Goal: Obtain resource: Download file/media

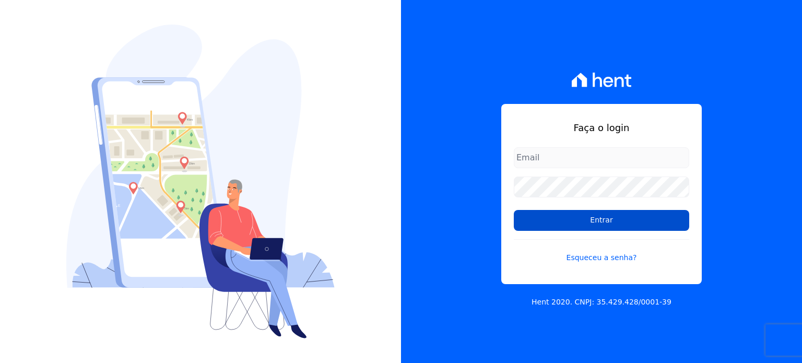
type input "[EMAIL_ADDRESS][DOMAIN_NAME]"
click at [540, 216] on input "Entrar" at bounding box center [601, 220] width 175 height 21
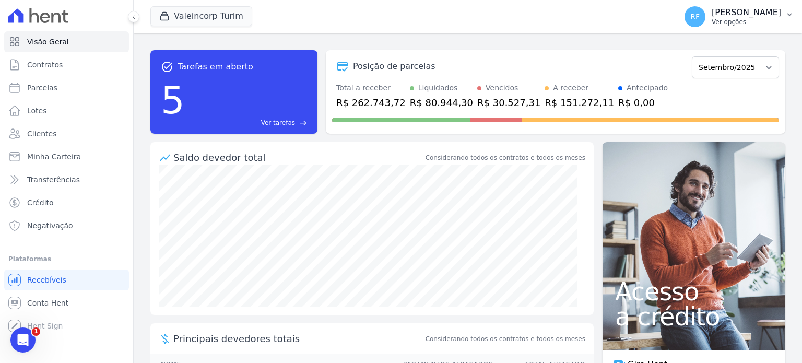
click at [769, 17] on p "Rafaela Fagundes" at bounding box center [746, 12] width 69 height 10
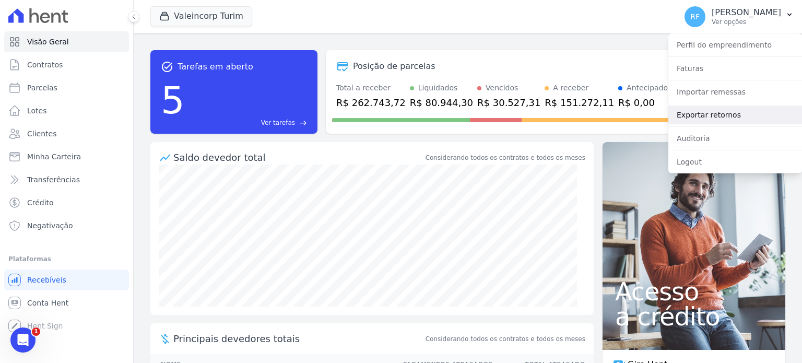
click at [711, 119] on link "Exportar retornos" at bounding box center [735, 114] width 134 height 19
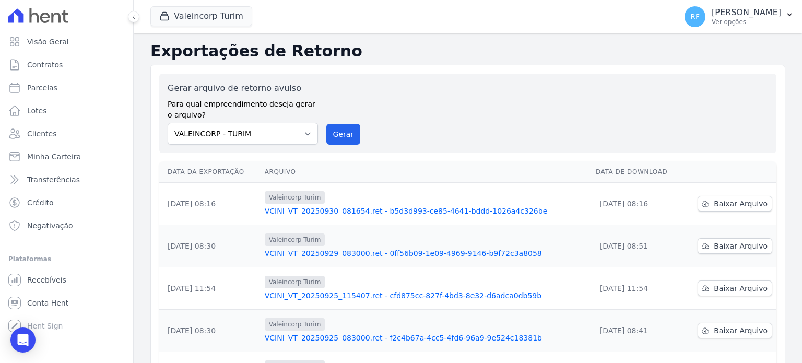
scroll to position [295, 0]
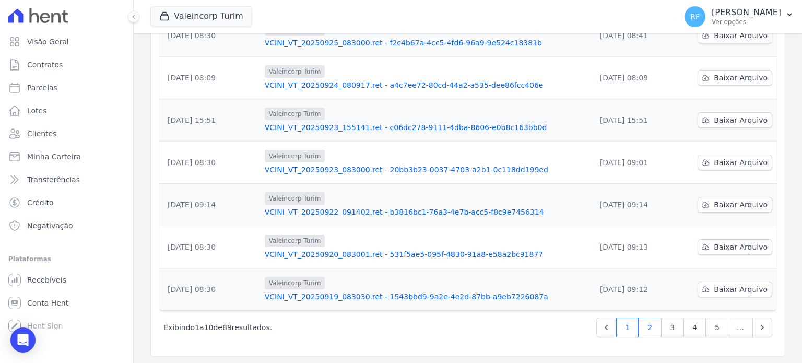
click at [644, 326] on link "2" at bounding box center [650, 327] width 22 height 20
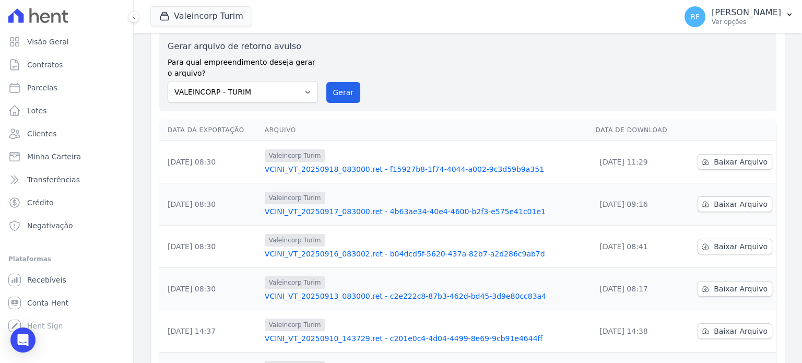
scroll to position [295, 0]
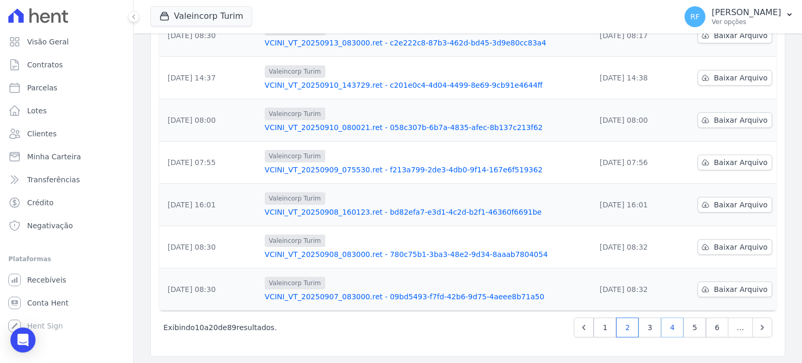
click at [666, 323] on link "4" at bounding box center [672, 327] width 22 height 20
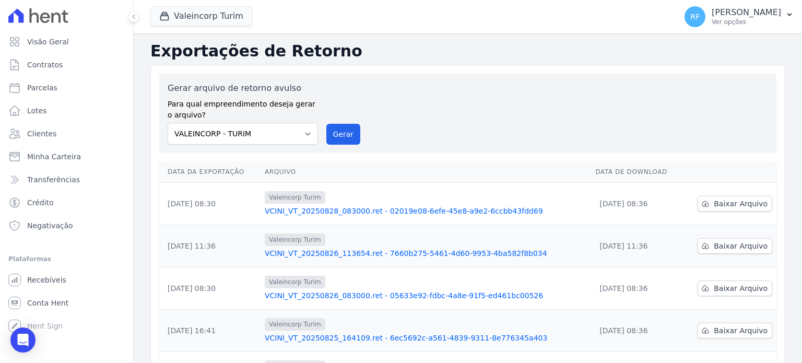
click at [670, 329] on td "26/08/2025, 08:36" at bounding box center [636, 331] width 91 height 42
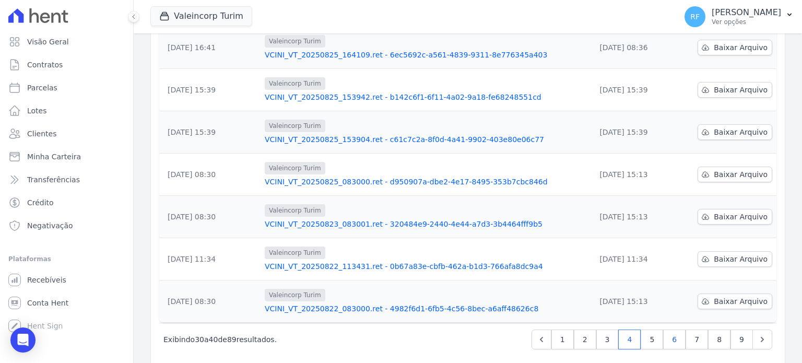
scroll to position [295, 0]
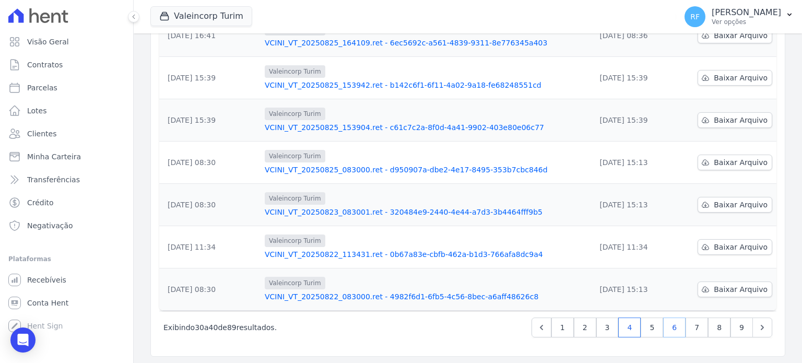
click at [663, 325] on link "6" at bounding box center [674, 327] width 22 height 20
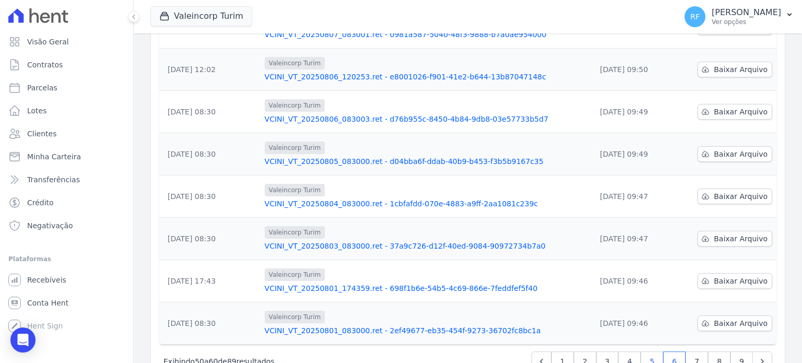
scroll to position [295, 0]
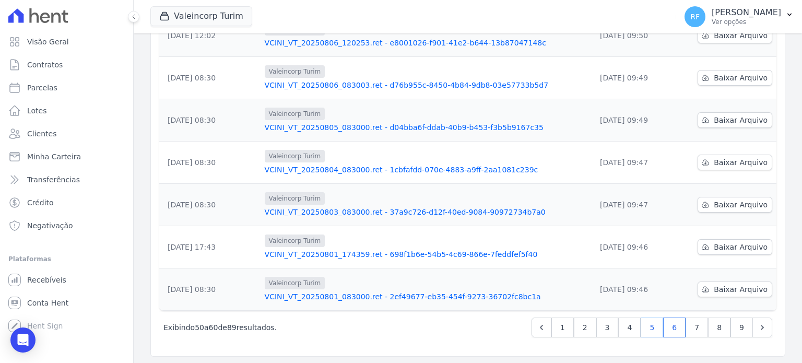
click at [653, 322] on link "5" at bounding box center [652, 327] width 22 height 20
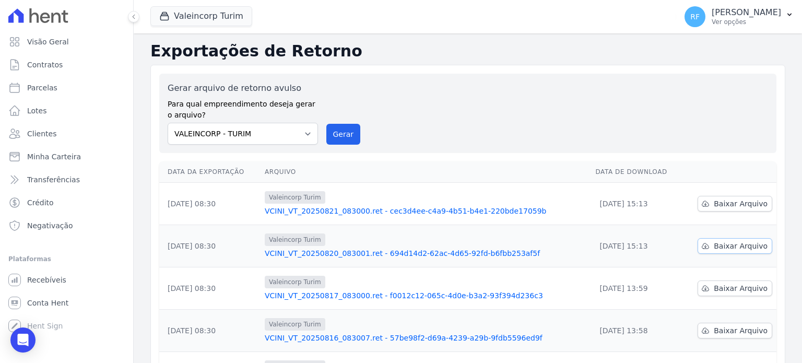
click at [722, 245] on span "Baixar Arquivo" at bounding box center [741, 246] width 54 height 10
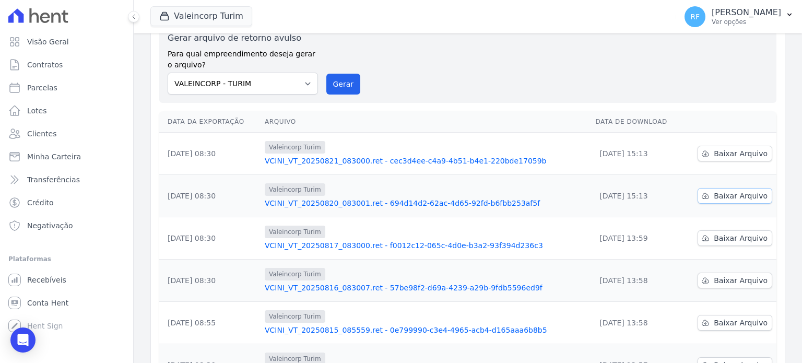
scroll to position [34, 0]
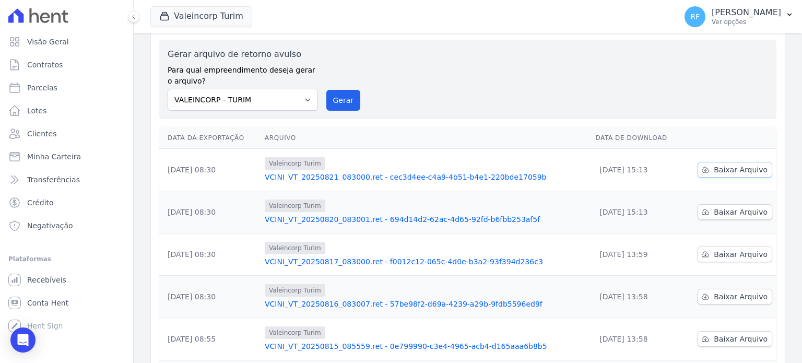
click at [737, 171] on span "Baixar Arquivo" at bounding box center [741, 169] width 54 height 10
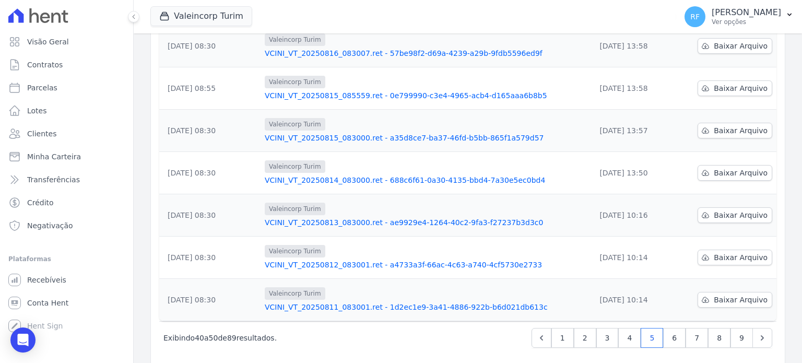
scroll to position [295, 0]
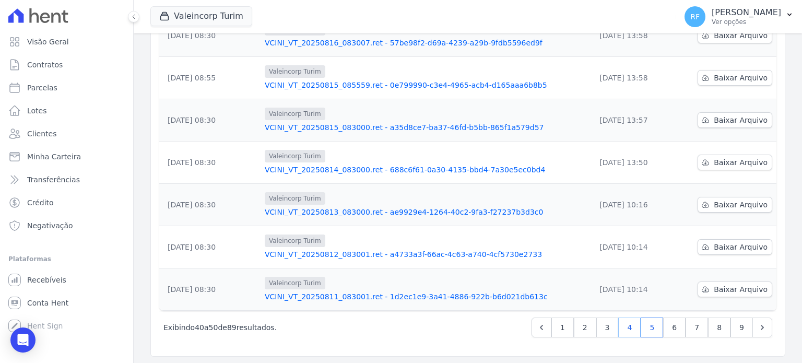
click at [631, 323] on link "4" at bounding box center [629, 327] width 22 height 20
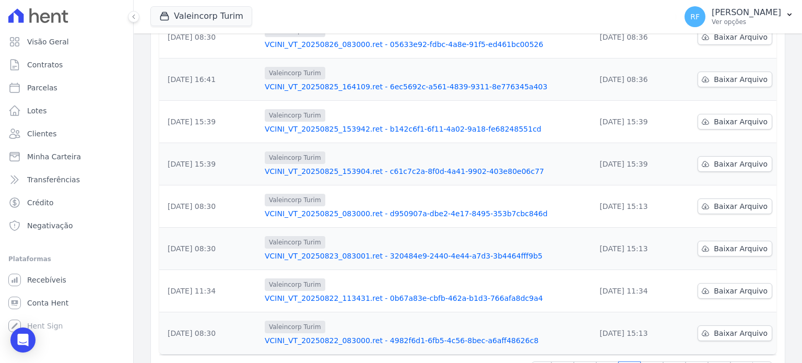
scroll to position [295, 0]
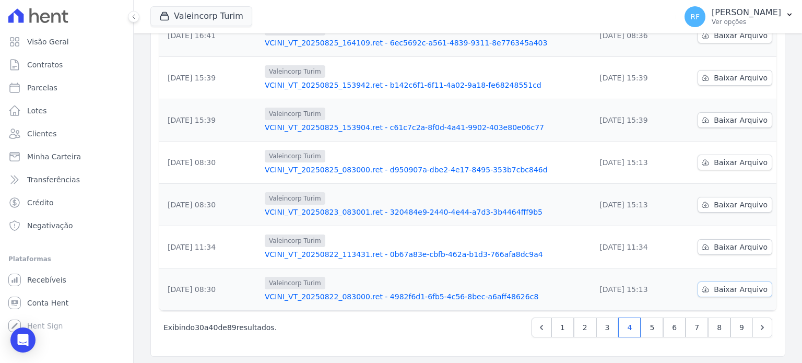
click at [734, 288] on span "Baixar Arquivo" at bounding box center [741, 289] width 54 height 10
click at [735, 244] on span "Baixar Arquivo" at bounding box center [741, 247] width 54 height 10
click at [744, 200] on span "Baixar Arquivo" at bounding box center [741, 204] width 54 height 10
click at [736, 160] on span "Baixar Arquivo" at bounding box center [741, 162] width 54 height 10
click at [747, 158] on span "Baixar Arquivo" at bounding box center [741, 162] width 54 height 10
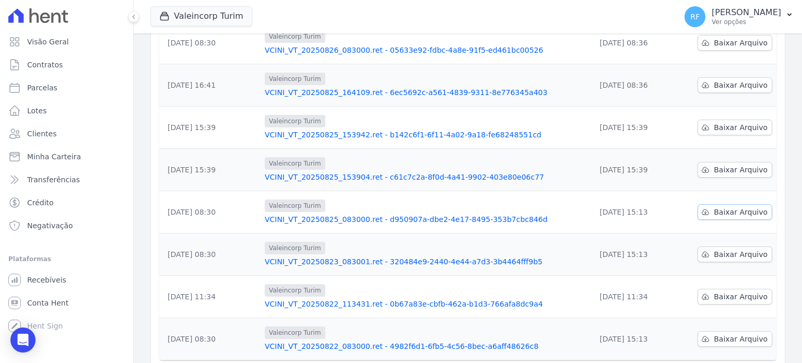
scroll to position [191, 0]
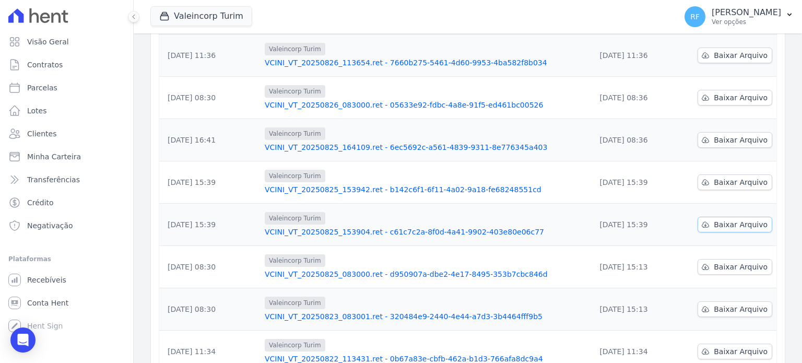
click at [725, 221] on span "Baixar Arquivo" at bounding box center [741, 224] width 54 height 10
click at [719, 138] on span "Baixar Arquivo" at bounding box center [741, 140] width 54 height 10
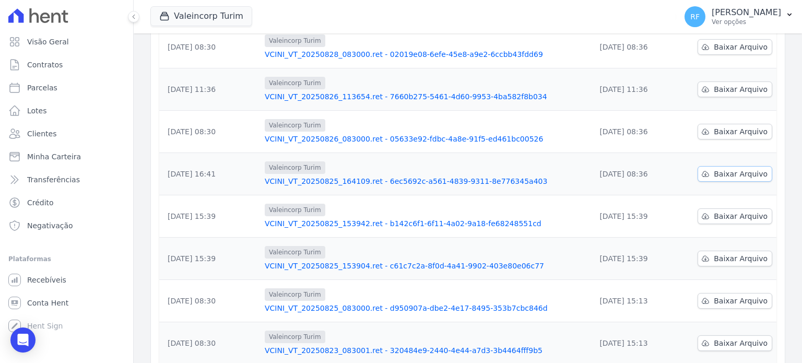
scroll to position [138, 0]
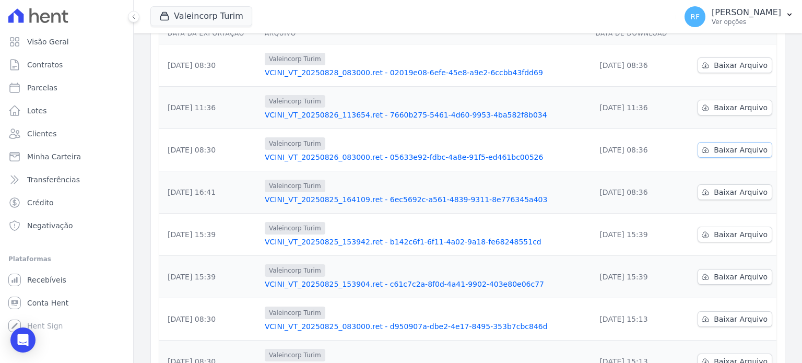
click at [724, 148] on span "Baixar Arquivo" at bounding box center [741, 150] width 54 height 10
click at [714, 104] on span "Baixar Arquivo" at bounding box center [741, 107] width 54 height 10
click at [734, 152] on span "Baixar Arquivo" at bounding box center [741, 150] width 54 height 10
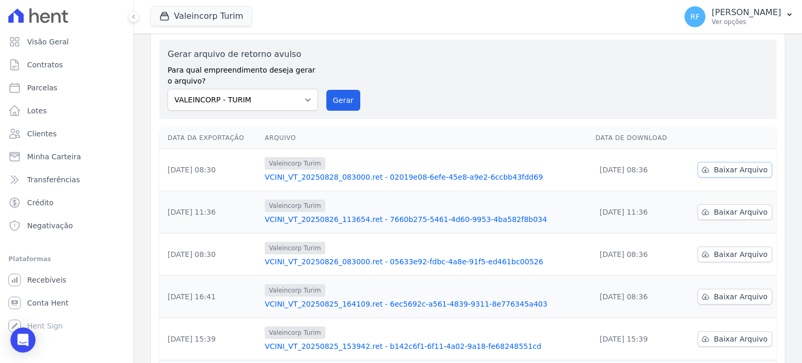
click at [734, 171] on span "Baixar Arquivo" at bounding box center [741, 169] width 54 height 10
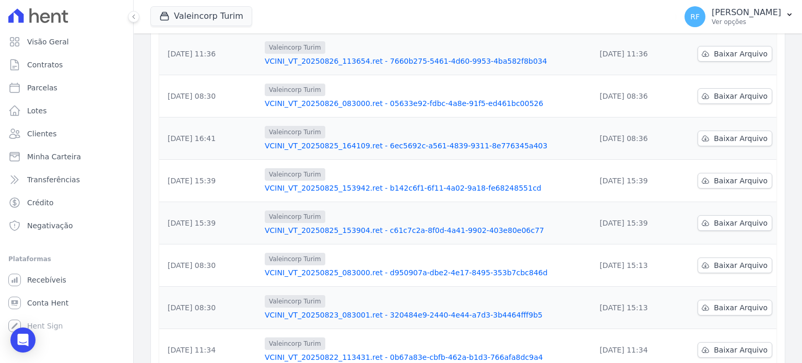
scroll to position [295, 0]
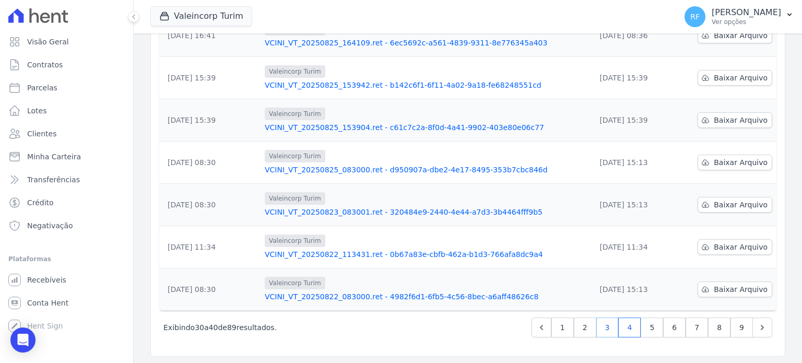
click at [602, 332] on link "3" at bounding box center [607, 327] width 22 height 20
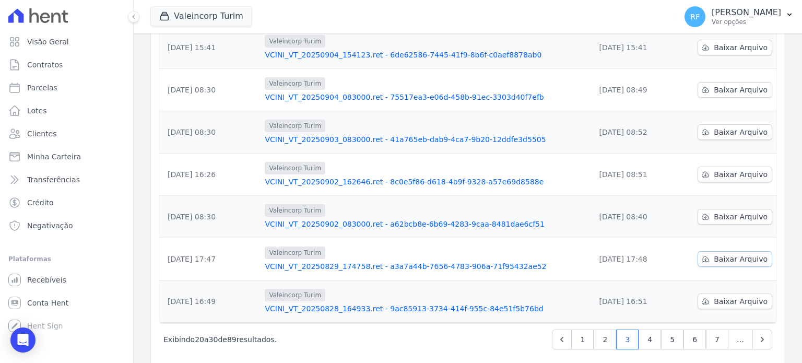
scroll to position [295, 0]
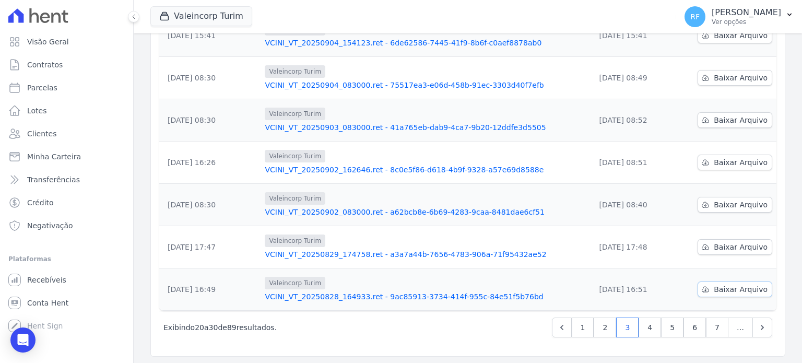
click at [727, 288] on span "Baixar Arquivo" at bounding box center [741, 289] width 54 height 10
click at [738, 244] on span "Baixar Arquivo" at bounding box center [741, 247] width 54 height 10
click at [705, 202] on icon at bounding box center [705, 204] width 8 height 8
click at [724, 159] on span "Baixar Arquivo" at bounding box center [741, 162] width 54 height 10
click at [732, 116] on span "Baixar Arquivo" at bounding box center [741, 120] width 54 height 10
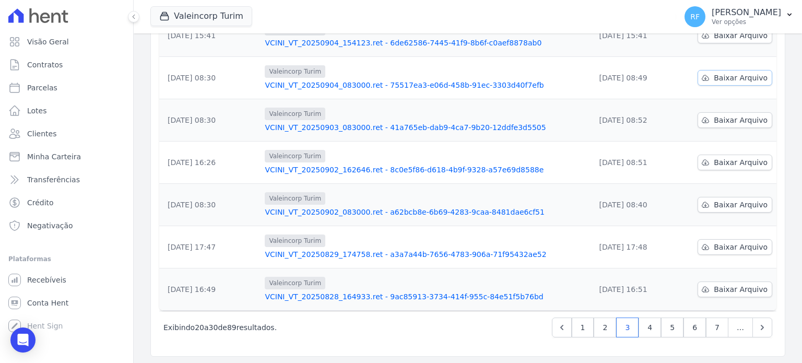
click at [716, 79] on span "Baixar Arquivo" at bounding box center [741, 78] width 54 height 10
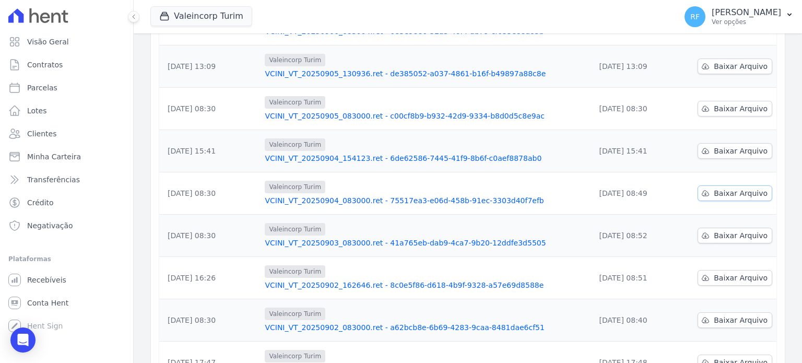
scroll to position [138, 0]
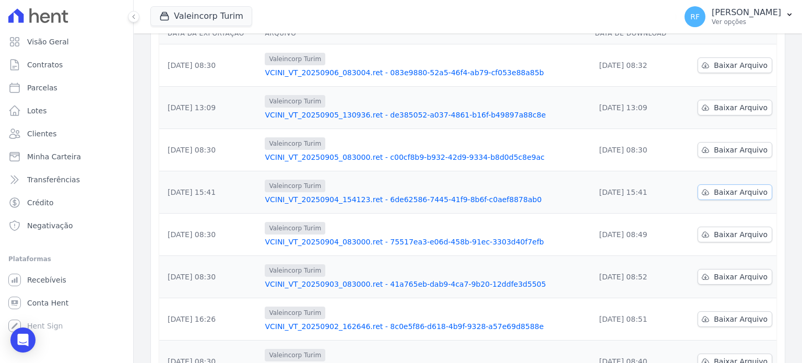
click at [722, 190] on span "Baixar Arquivo" at bounding box center [741, 192] width 54 height 10
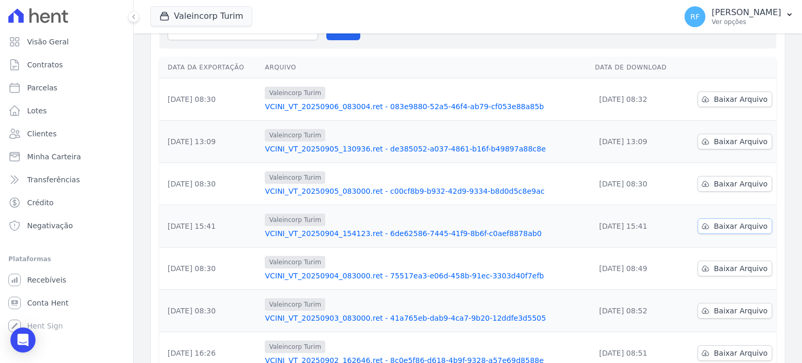
scroll to position [86, 0]
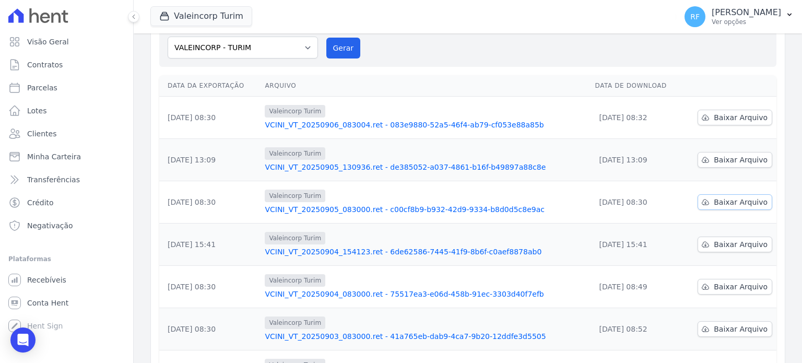
click at [733, 200] on span "Baixar Arquivo" at bounding box center [741, 202] width 54 height 10
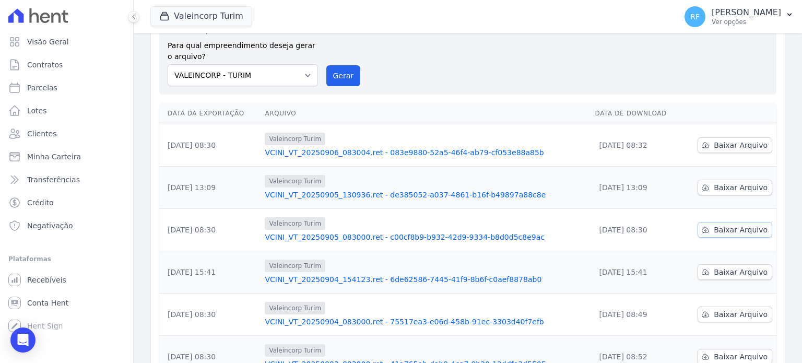
scroll to position [34, 0]
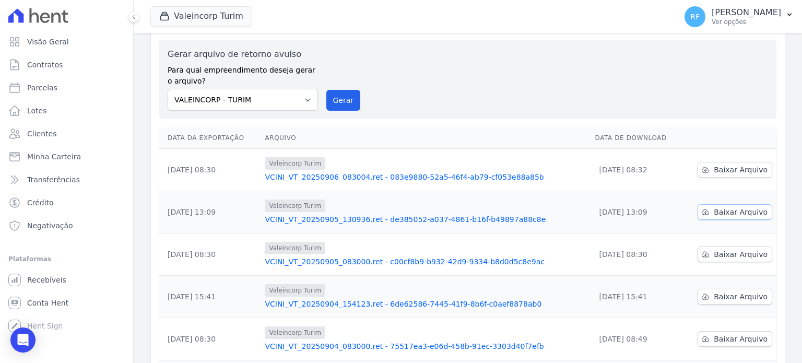
click at [732, 208] on span "Baixar Arquivo" at bounding box center [741, 212] width 54 height 10
click at [730, 166] on span "Baixar Arquivo" at bounding box center [741, 169] width 54 height 10
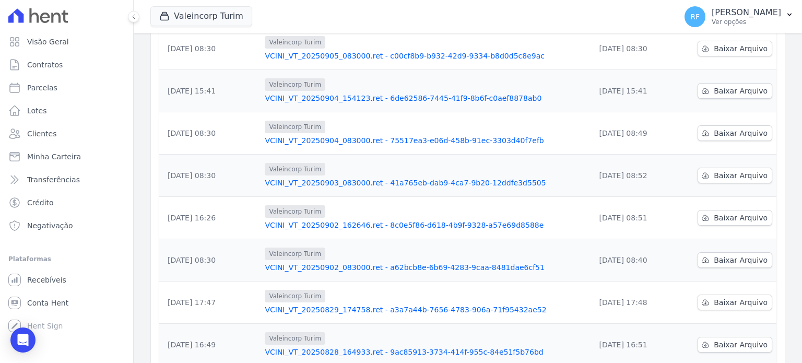
scroll to position [295, 0]
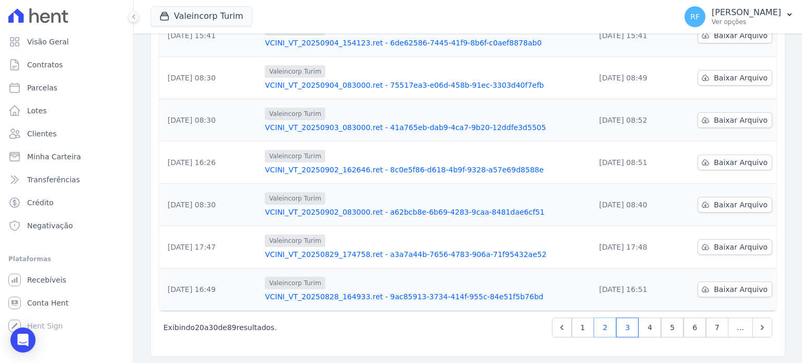
click at [603, 325] on link "2" at bounding box center [605, 327] width 22 height 20
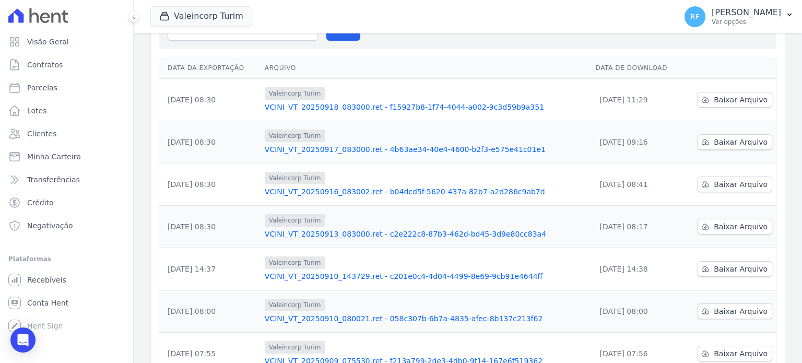
scroll to position [295, 0]
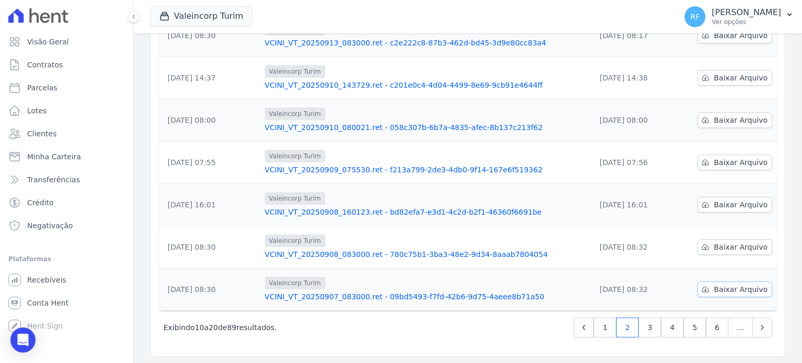
click at [726, 290] on span "Baixar Arquivo" at bounding box center [741, 289] width 54 height 10
click at [718, 292] on span "Baixar Arquivo" at bounding box center [741, 289] width 54 height 10
click at [714, 247] on span "Baixar Arquivo" at bounding box center [741, 247] width 54 height 10
click at [719, 202] on span "Baixar Arquivo" at bounding box center [741, 204] width 54 height 10
click at [726, 162] on span "Baixar Arquivo" at bounding box center [741, 162] width 54 height 10
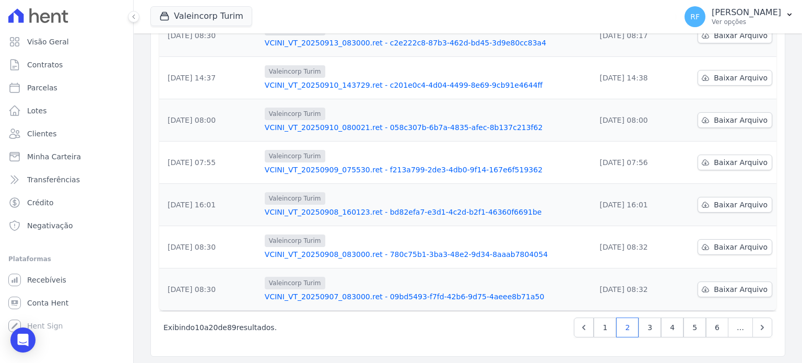
click at [449, 334] on div "Exibindo 10 a 20 de 89 resultados. 1 2 3 4 5 6 …" at bounding box center [467, 327] width 609 height 20
click at [719, 120] on span "Baixar Arquivo" at bounding box center [741, 120] width 54 height 10
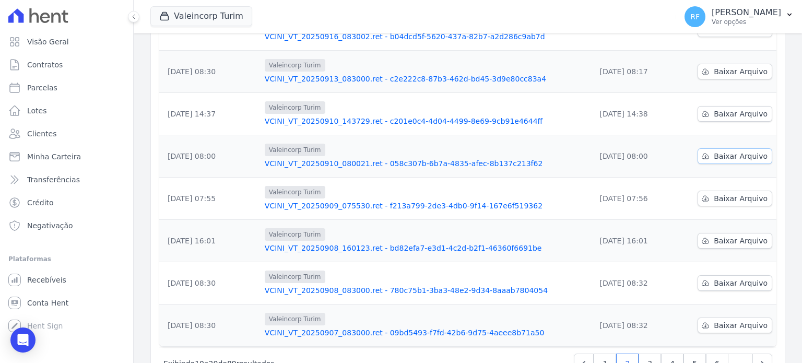
scroll to position [243, 0]
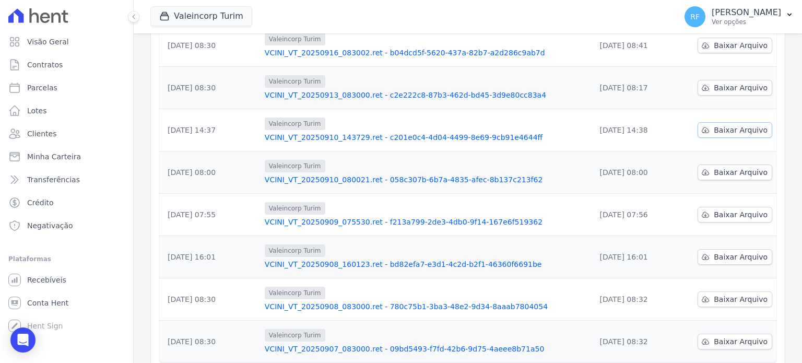
click at [703, 130] on icon at bounding box center [705, 129] width 7 height 5
click at [706, 87] on icon at bounding box center [705, 88] width 8 height 8
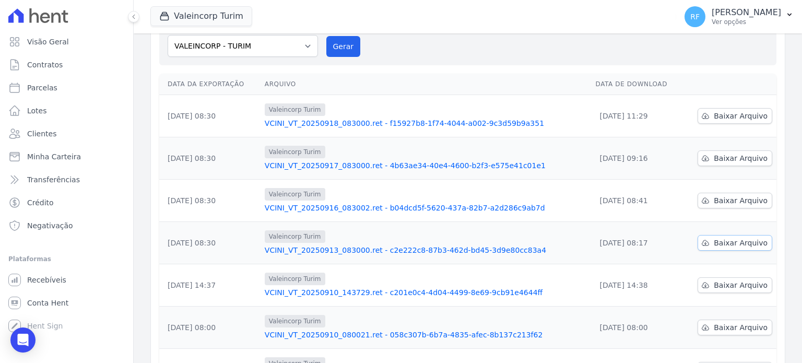
scroll to position [86, 0]
click at [714, 200] on span "Baixar Arquivo" at bounding box center [741, 202] width 54 height 10
click at [724, 159] on span "Baixar Arquivo" at bounding box center [741, 160] width 54 height 10
click at [729, 114] on span "Baixar Arquivo" at bounding box center [741, 117] width 54 height 10
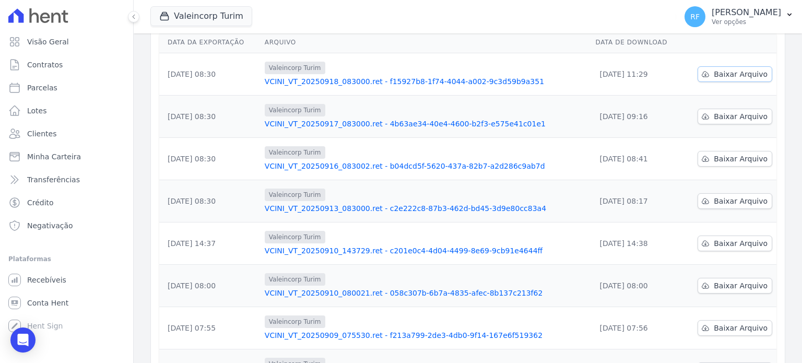
scroll to position [295, 0]
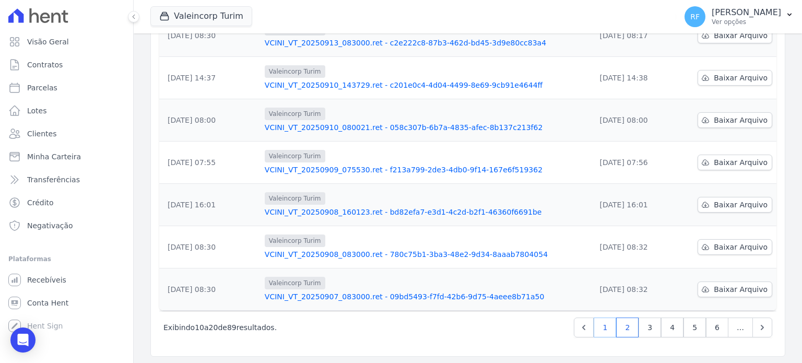
click at [604, 329] on link "1" at bounding box center [605, 327] width 22 height 20
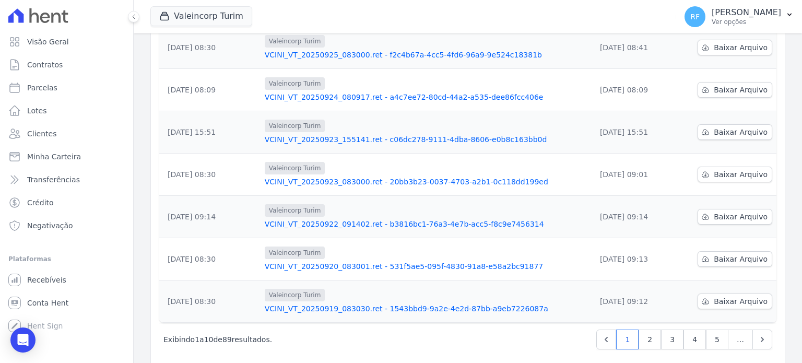
scroll to position [295, 0]
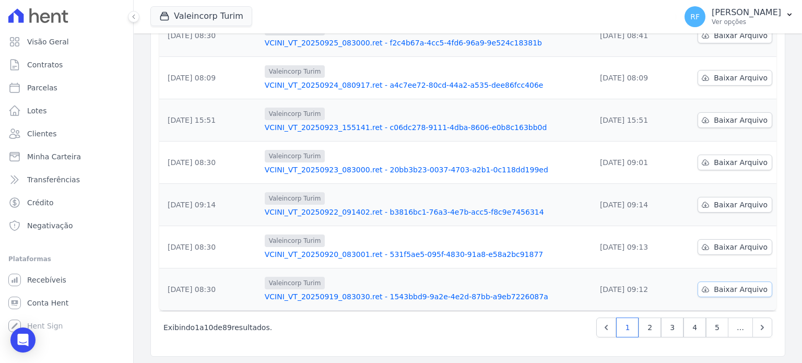
click at [710, 288] on link "Baixar Arquivo" at bounding box center [735, 289] width 75 height 16
click at [733, 246] on span "Baixar Arquivo" at bounding box center [741, 247] width 54 height 10
click at [722, 203] on span "Baixar Arquivo" at bounding box center [741, 204] width 54 height 10
click at [740, 162] on span "Baixar Arquivo" at bounding box center [741, 162] width 54 height 10
click at [725, 116] on span "Baixar Arquivo" at bounding box center [741, 120] width 54 height 10
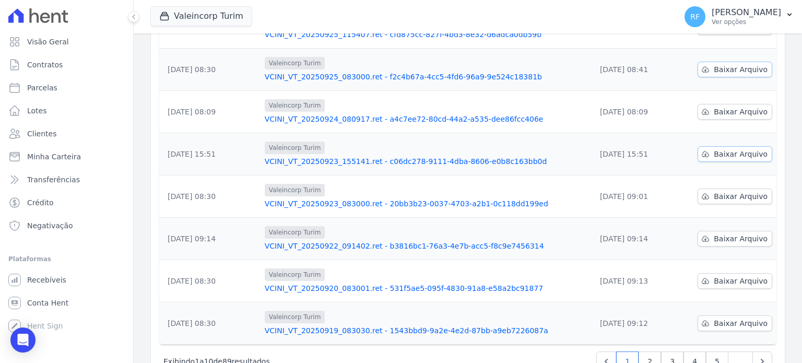
scroll to position [243, 0]
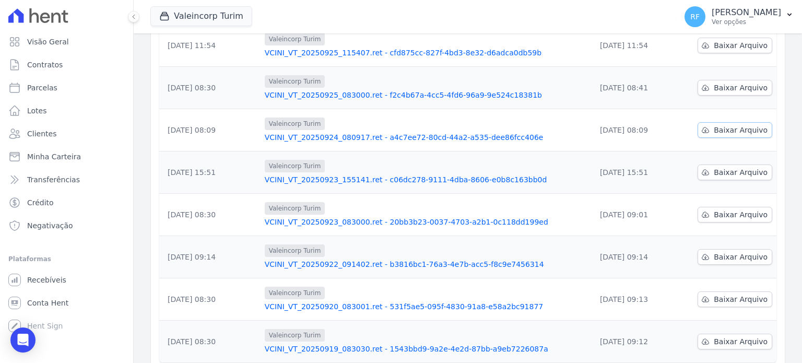
click at [730, 131] on span "Baixar Arquivo" at bounding box center [741, 130] width 54 height 10
click at [728, 80] on link "Baixar Arquivo" at bounding box center [735, 88] width 75 height 16
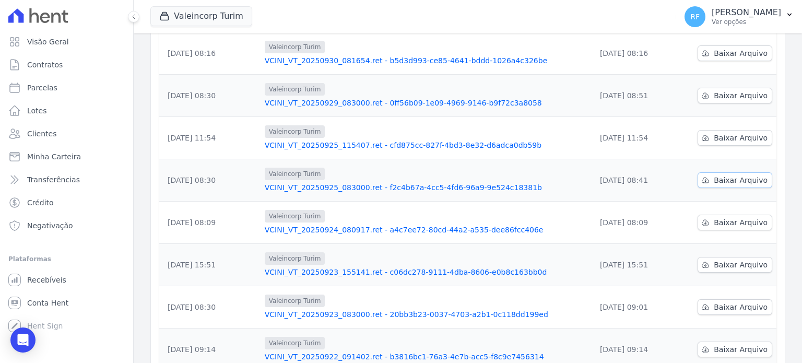
scroll to position [138, 0]
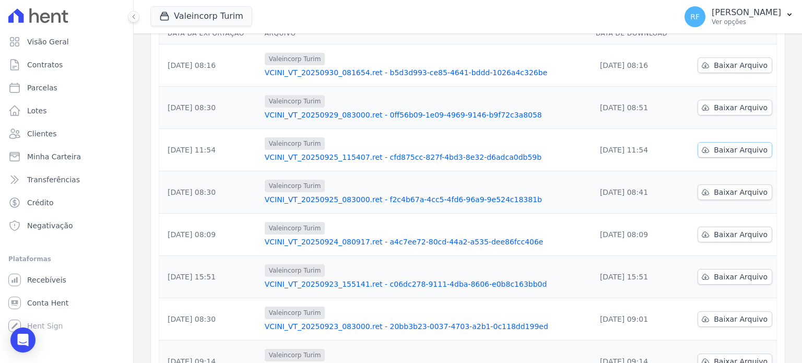
click at [738, 143] on link "Baixar Arquivo" at bounding box center [735, 150] width 75 height 16
click at [737, 108] on span "Baixar Arquivo" at bounding box center [741, 107] width 54 height 10
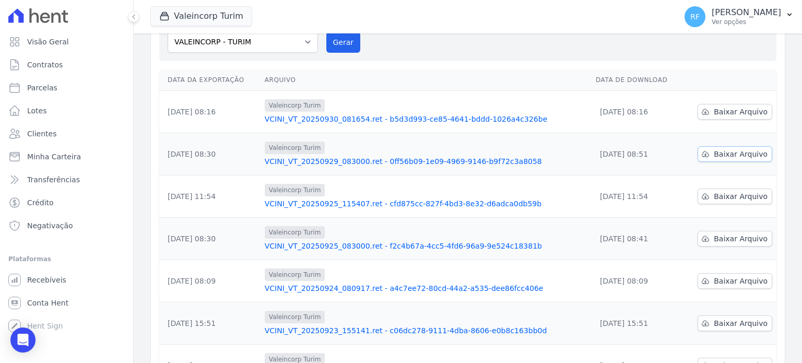
scroll to position [34, 0]
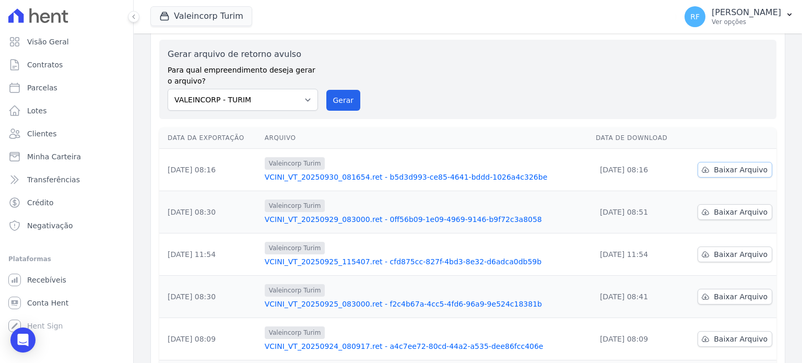
click at [736, 172] on span "Baixar Arquivo" at bounding box center [741, 169] width 54 height 10
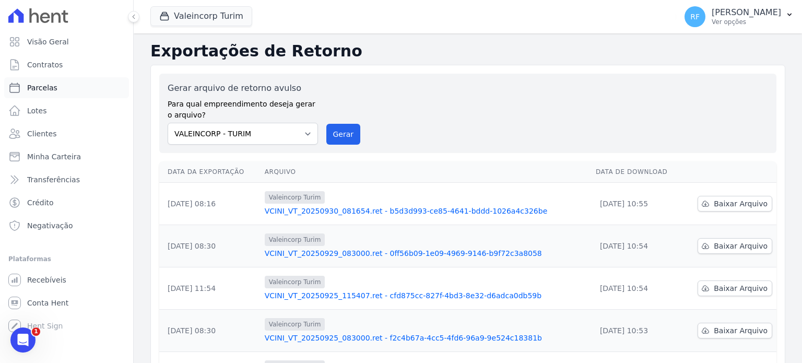
click at [56, 91] on link "Parcelas" at bounding box center [66, 87] width 125 height 21
select select
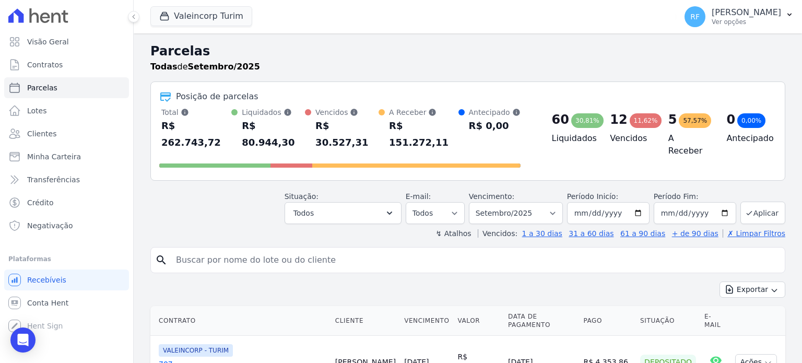
click at [252, 250] on input "search" at bounding box center [475, 260] width 611 height 21
type input "dieni"
select select
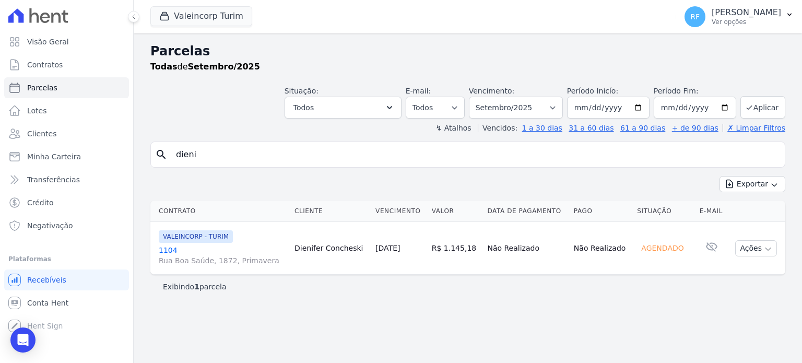
click at [274, 157] on input "dieni" at bounding box center [475, 154] width 611 height 21
click at [274, 156] on input "dieni" at bounding box center [475, 154] width 611 height 21
type input "adrian"
select select
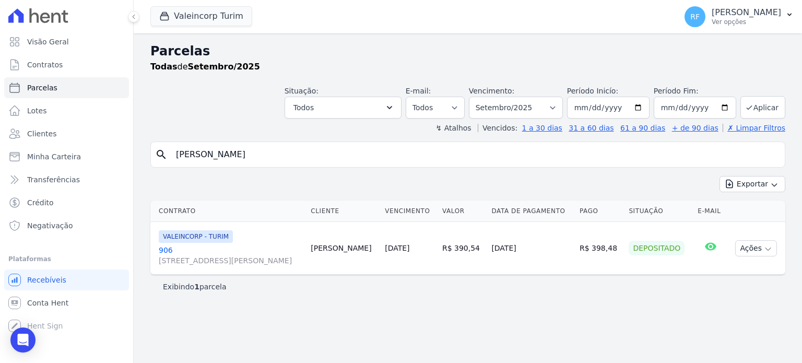
click at [247, 153] on input "adrian" at bounding box center [475, 154] width 611 height 21
type input "ANA LUCI"
select select
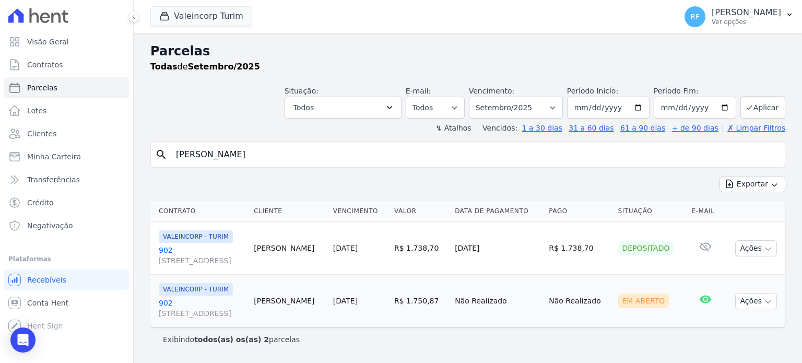
click at [250, 154] on input "ANA LUCI" at bounding box center [475, 154] width 611 height 21
type input "ANA LUCIA"
select select
drag, startPoint x: 294, startPoint y: 154, endPoint x: 296, endPoint y: 162, distance: 8.1
click at [296, 162] on input "ANA LUCIA" at bounding box center [475, 154] width 611 height 21
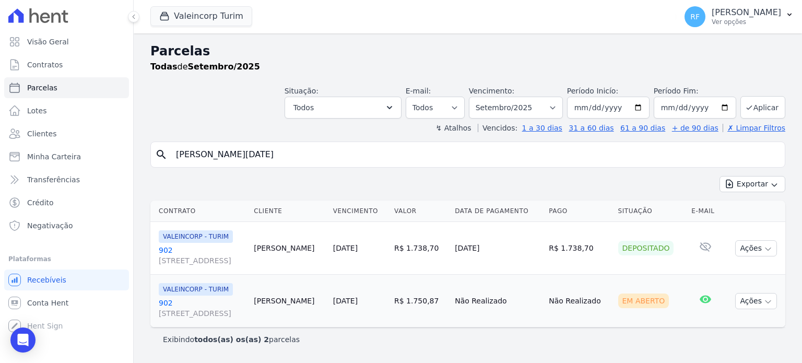
click at [258, 150] on input "ANA LUCIA" at bounding box center [475, 154] width 611 height 21
type input "JOÃO VITOR"
select select
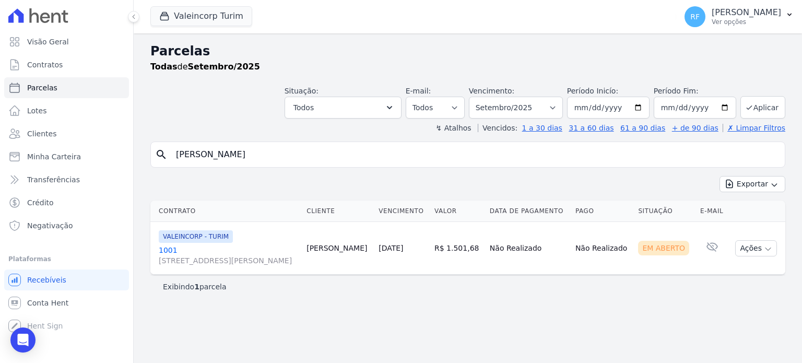
click at [219, 118] on div "Situação: Agendado Em Aberto Pago Processando Cancelado Vencido Transferindo De…" at bounding box center [467, 99] width 635 height 37
click at [223, 154] on input "JOÃO VITOR" at bounding box center [475, 154] width 611 height 21
click at [224, 154] on input "JOÃO VITOR" at bounding box center [475, 154] width 611 height 21
type input "MATHEUS WIN"
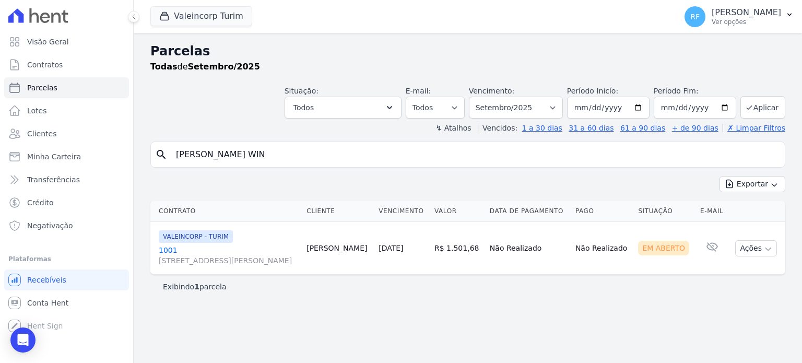
select select
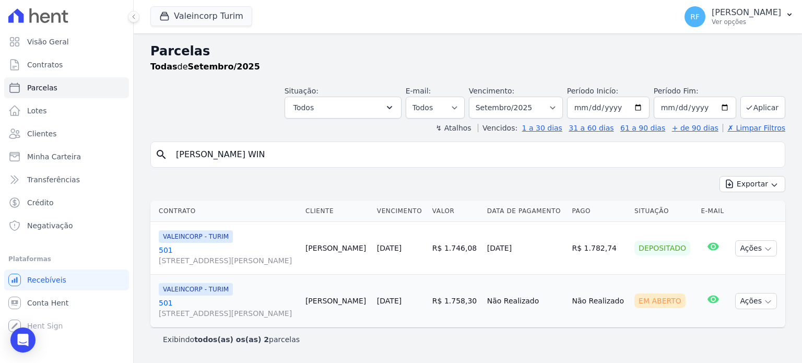
click at [280, 150] on input "MATHEUS WIN" at bounding box center [475, 154] width 611 height 21
type input "RUBEM"
select select
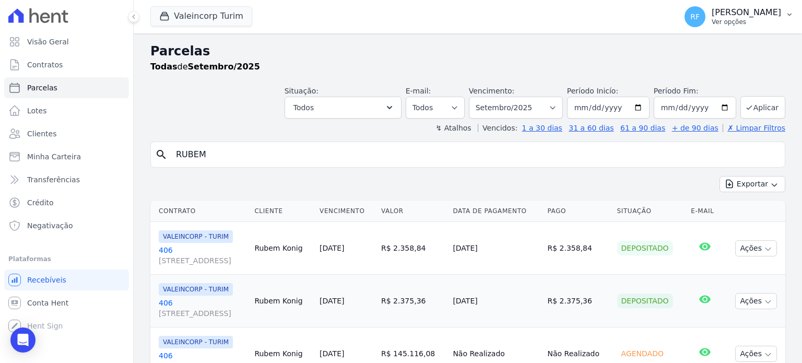
click at [744, 10] on p "Rafaela Fagundes" at bounding box center [746, 12] width 69 height 10
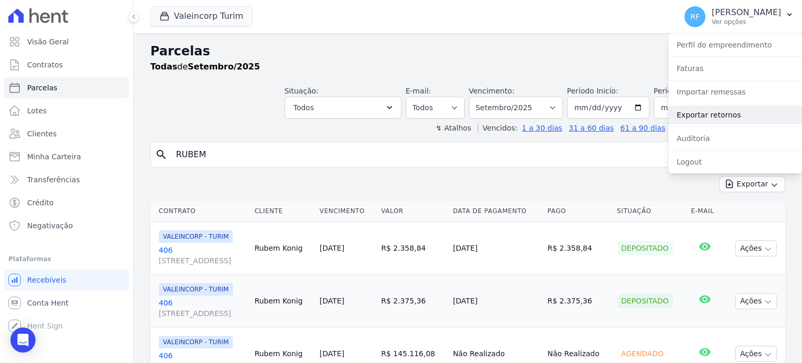
click at [698, 114] on link "Exportar retornos" at bounding box center [735, 114] width 134 height 19
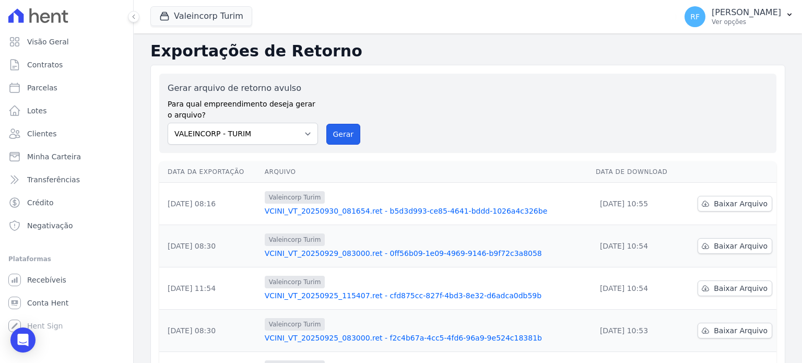
drag, startPoint x: 334, startPoint y: 134, endPoint x: 440, endPoint y: 81, distance: 117.9
click at [334, 133] on button "Gerar" at bounding box center [343, 134] width 34 height 21
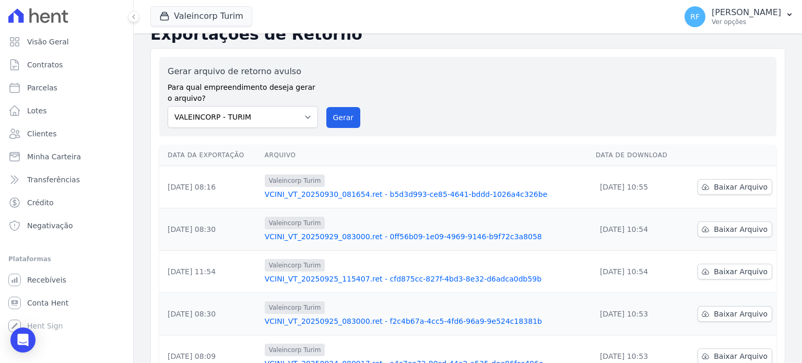
scroll to position [104, 0]
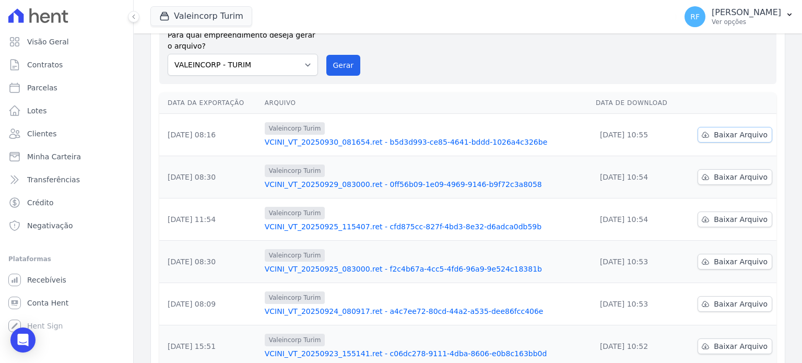
click at [732, 134] on span "Baixar Arquivo" at bounding box center [741, 134] width 54 height 10
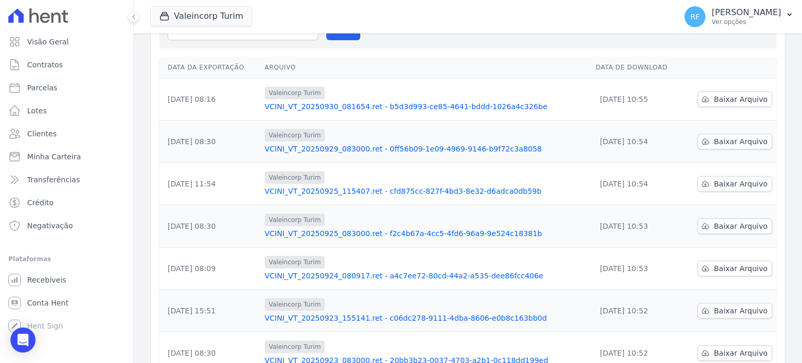
scroll to position [69, 0]
